Goal: Find specific page/section: Find specific page/section

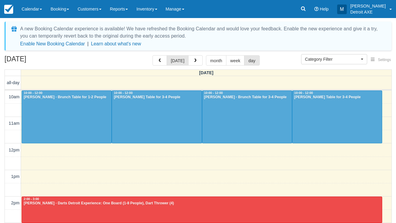
select select
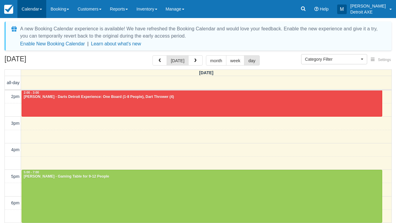
click at [30, 12] on link "Calendar" at bounding box center [31, 9] width 29 height 18
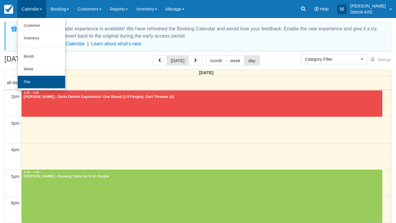
click at [39, 81] on link "Day" at bounding box center [41, 82] width 47 height 13
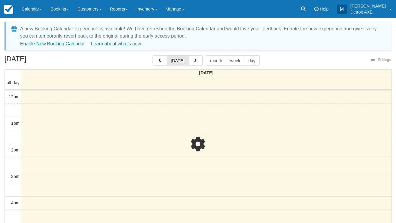
select select
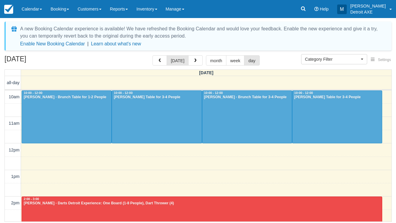
scroll to position [133, 0]
select select
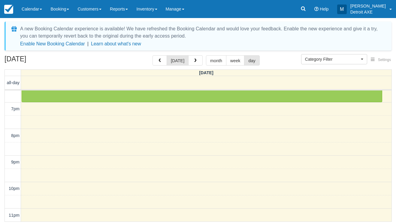
scroll to position [227, 0]
